Goal: Task Accomplishment & Management: Use online tool/utility

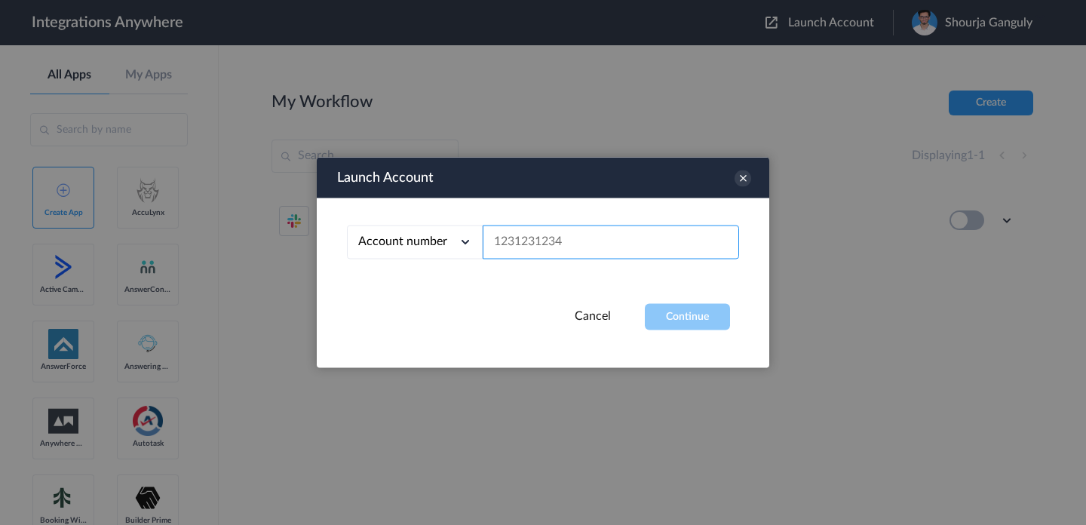
click at [647, 238] on input "text" at bounding box center [611, 243] width 256 height 34
paste input "2523167229"
type input "2523167229"
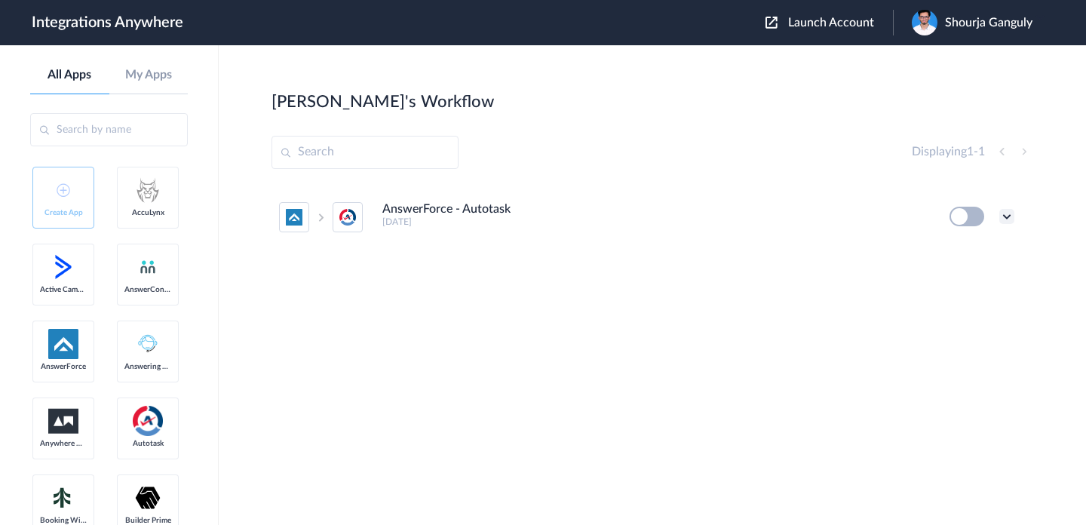
click at [1005, 214] on icon at bounding box center [1006, 216] width 15 height 15
click at [986, 251] on li "Edit" at bounding box center [965, 252] width 98 height 28
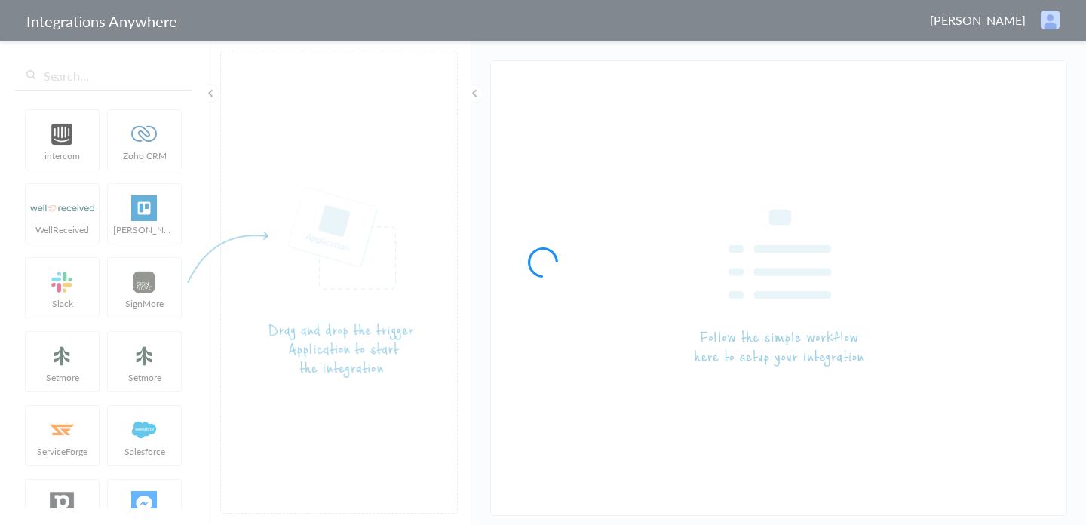
type input "AnswerForce - Autotask"
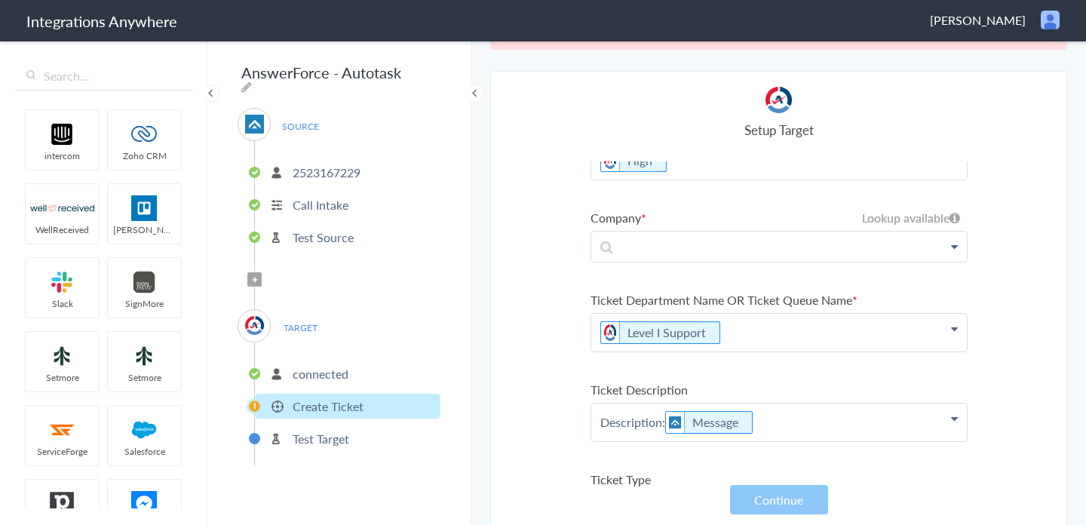
scroll to position [220, 0]
